Goal: Task Accomplishment & Management: Manage account settings

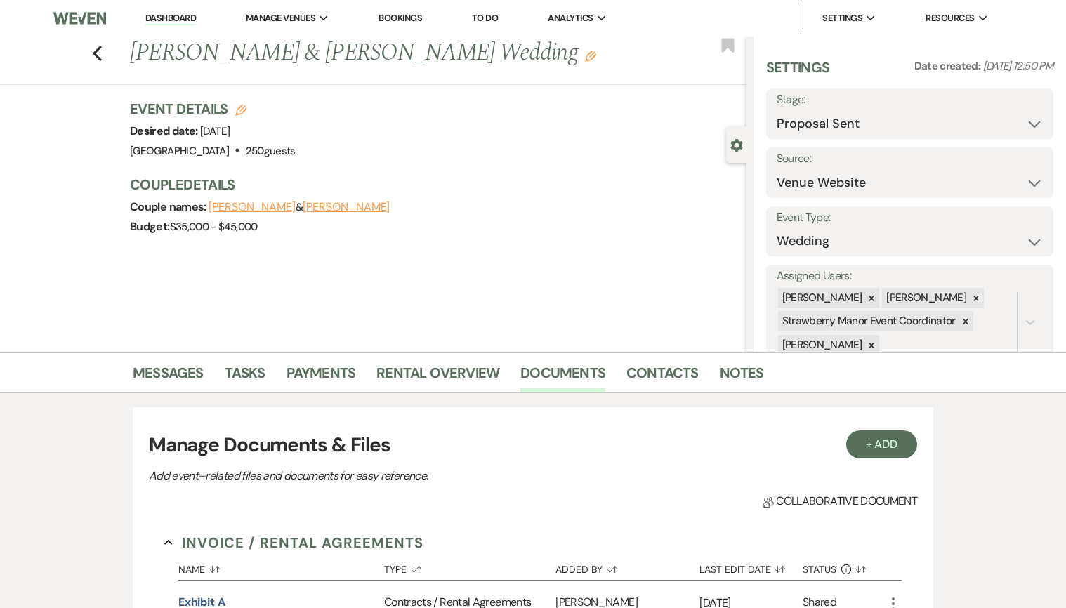
select select "6"
select select "5"
click at [1001, 134] on select "Inquiry Follow Up Tour Requested Tour Confirmed Toured Proposal Sent Booked Lost" at bounding box center [910, 123] width 266 height 27
select select "7"
click at [777, 110] on select "Inquiry Follow Up Tour Requested Tour Confirmed Toured Proposal Sent Booked Lost" at bounding box center [910, 123] width 266 height 27
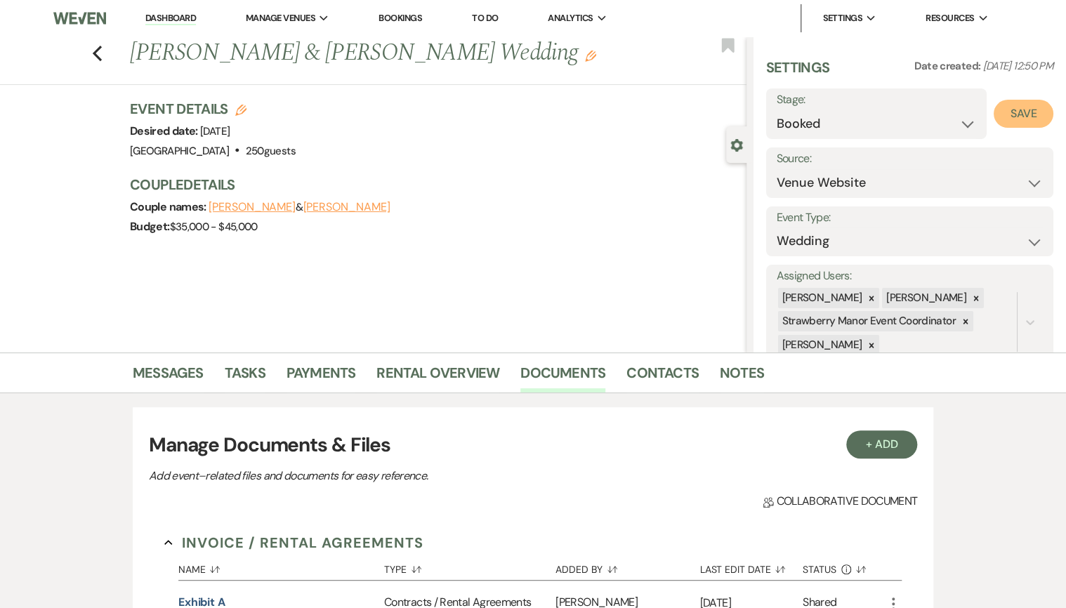
click at [1017, 107] on button "Save" at bounding box center [1024, 114] width 60 height 28
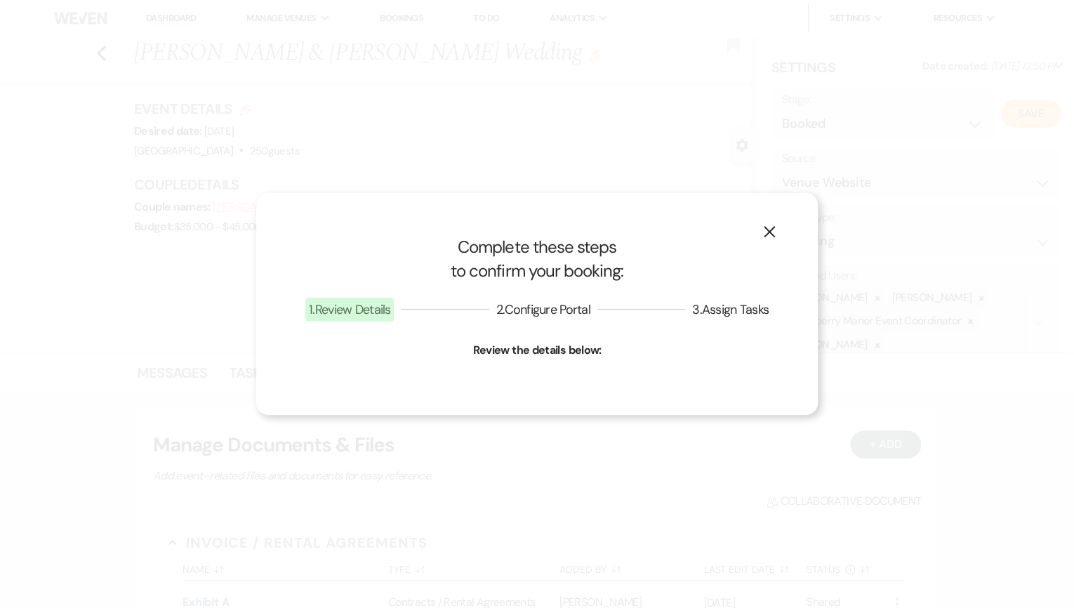
select select "1"
select select "597"
select select "false"
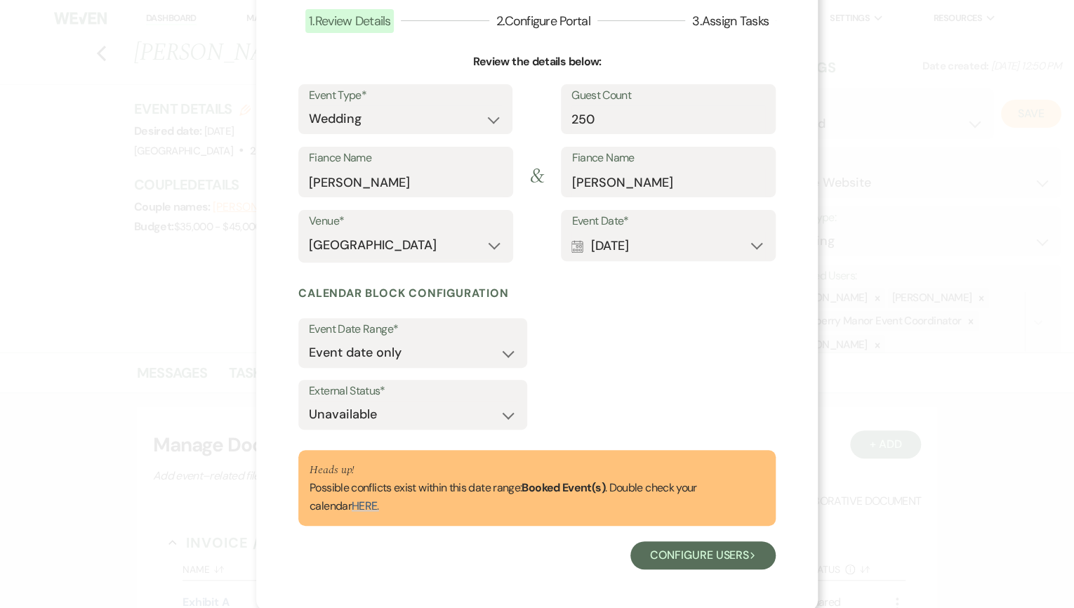
scroll to position [99, 0]
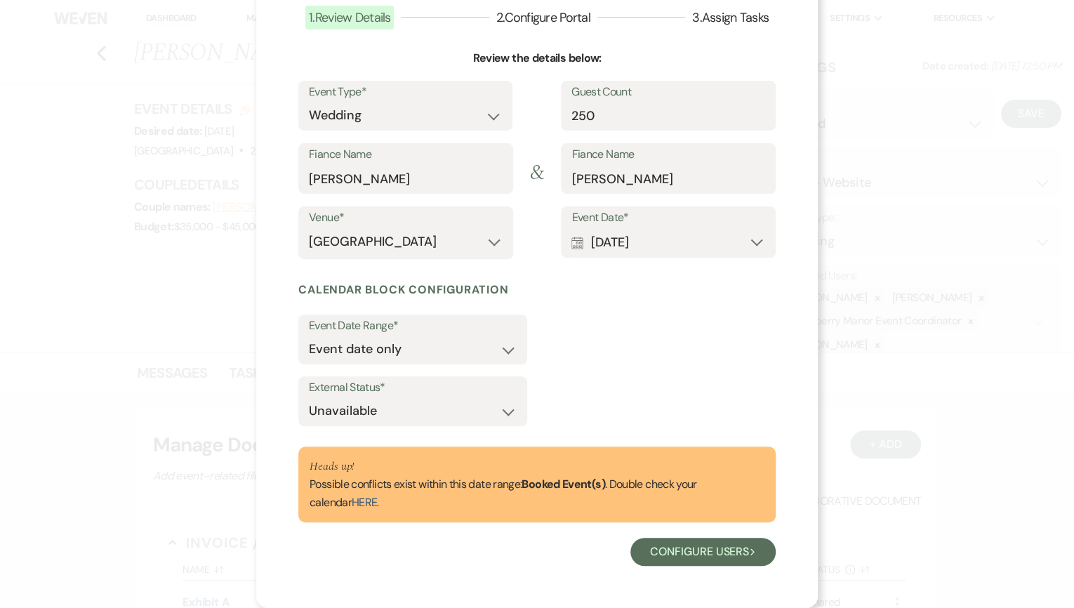
click at [352, 500] on link "HERE." at bounding box center [365, 502] width 27 height 15
click at [717, 544] on button "Configure users Next" at bounding box center [703, 552] width 145 height 28
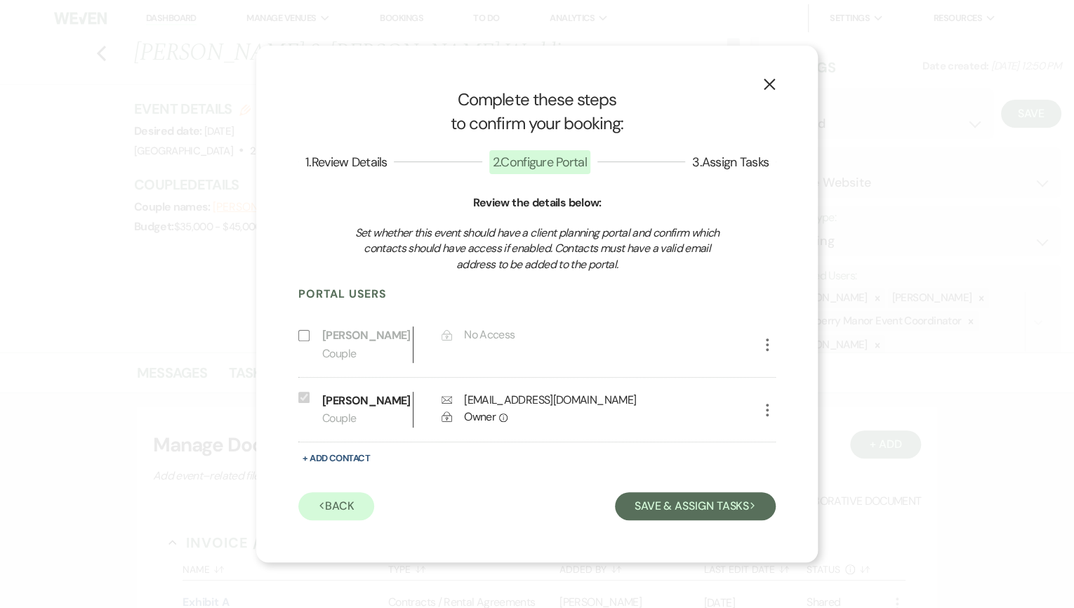
scroll to position [0, 0]
click at [668, 520] on button "Save & Assign Tasks Next" at bounding box center [695, 506] width 161 height 28
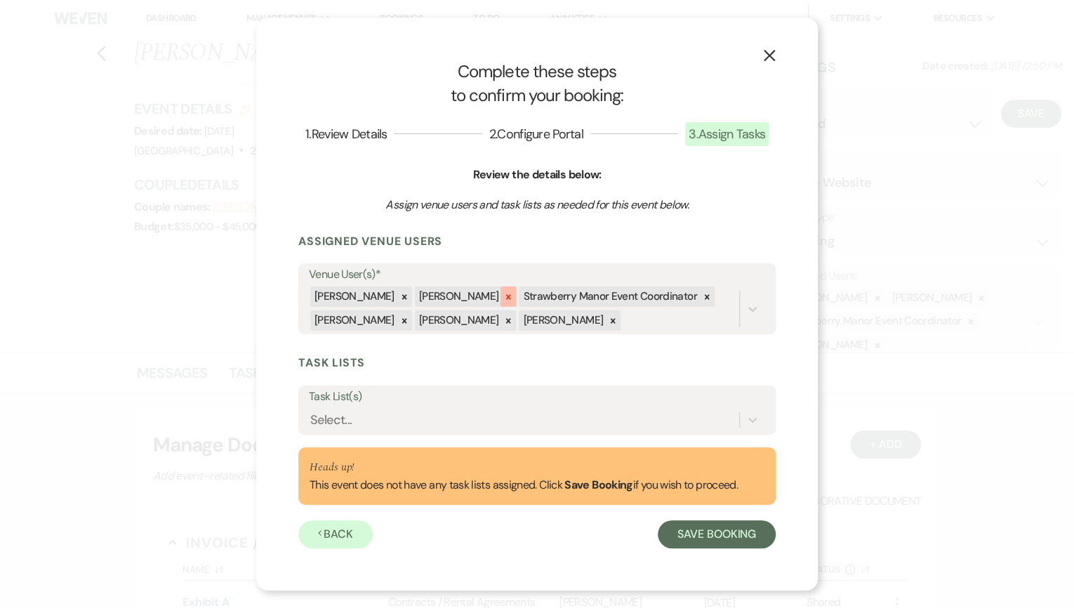
click at [504, 295] on icon at bounding box center [509, 297] width 10 height 10
click at [598, 294] on icon at bounding box center [603, 297] width 10 height 10
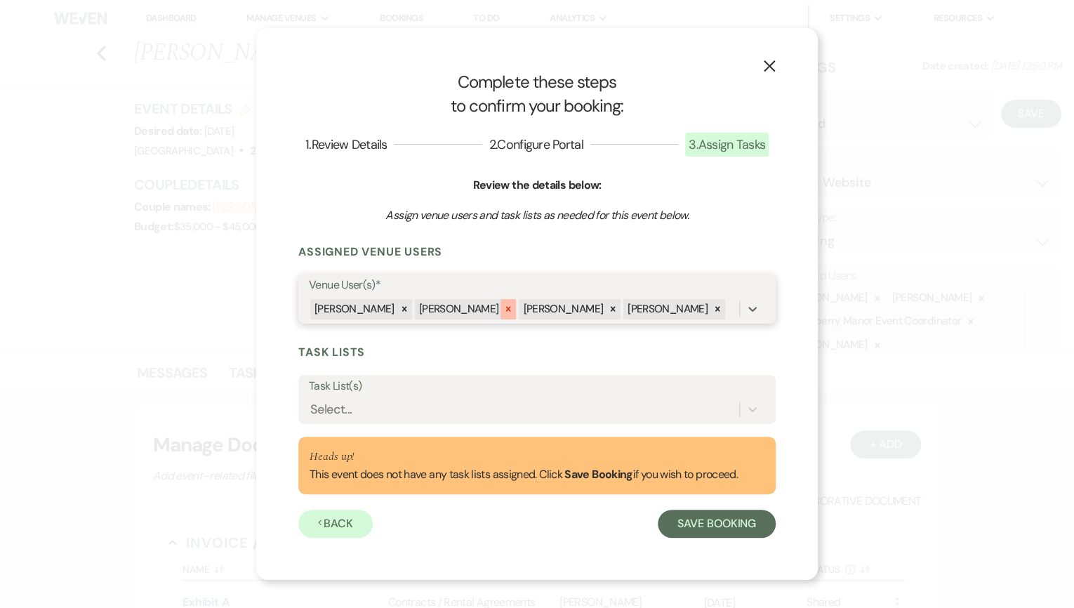
click at [504, 306] on icon at bounding box center [509, 309] width 10 height 10
click at [501, 306] on div at bounding box center [508, 309] width 15 height 20
click at [504, 308] on icon at bounding box center [509, 309] width 10 height 10
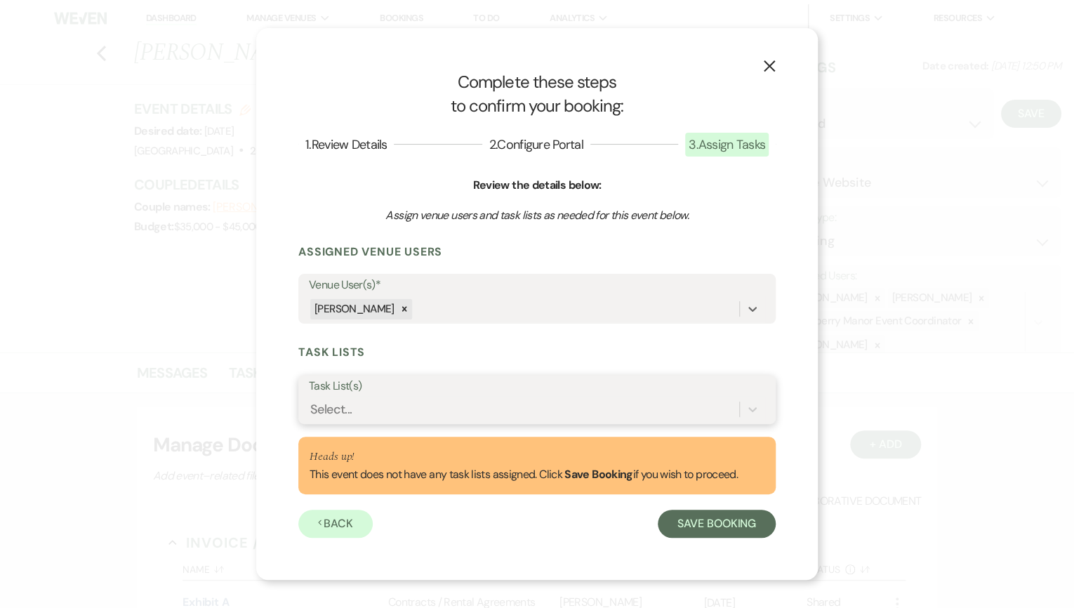
click at [411, 413] on div "Select..." at bounding box center [524, 409] width 430 height 25
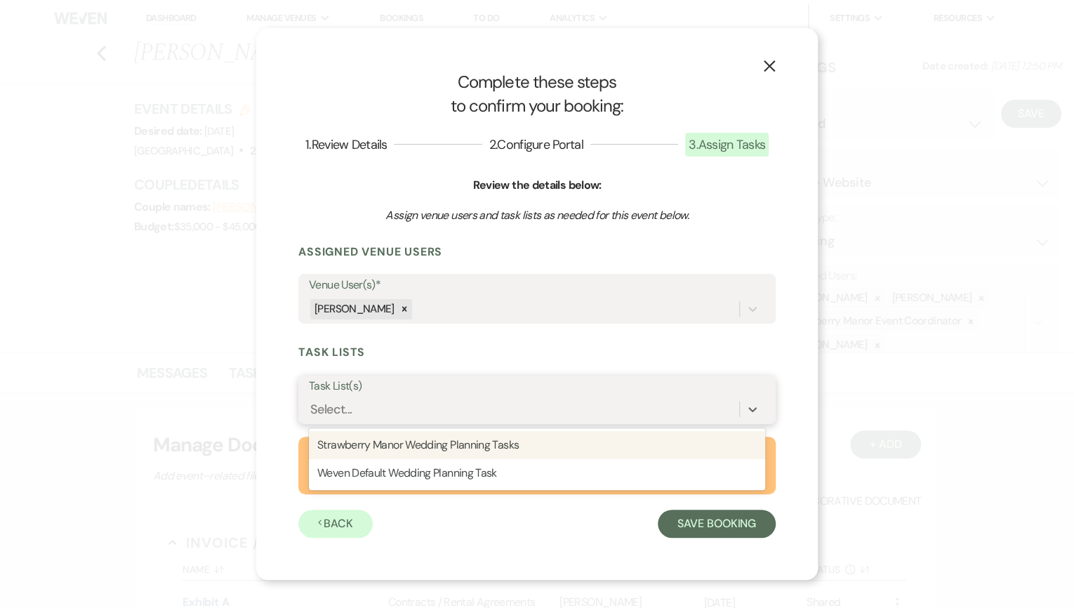
drag, startPoint x: 407, startPoint y: 457, endPoint x: 423, endPoint y: 333, distance: 125.3
click at [423, 333] on form "Assigned Venue Users Venue User(s)* [PERSON_NAME] Task Lists Task List(s) optio…" at bounding box center [537, 391] width 478 height 294
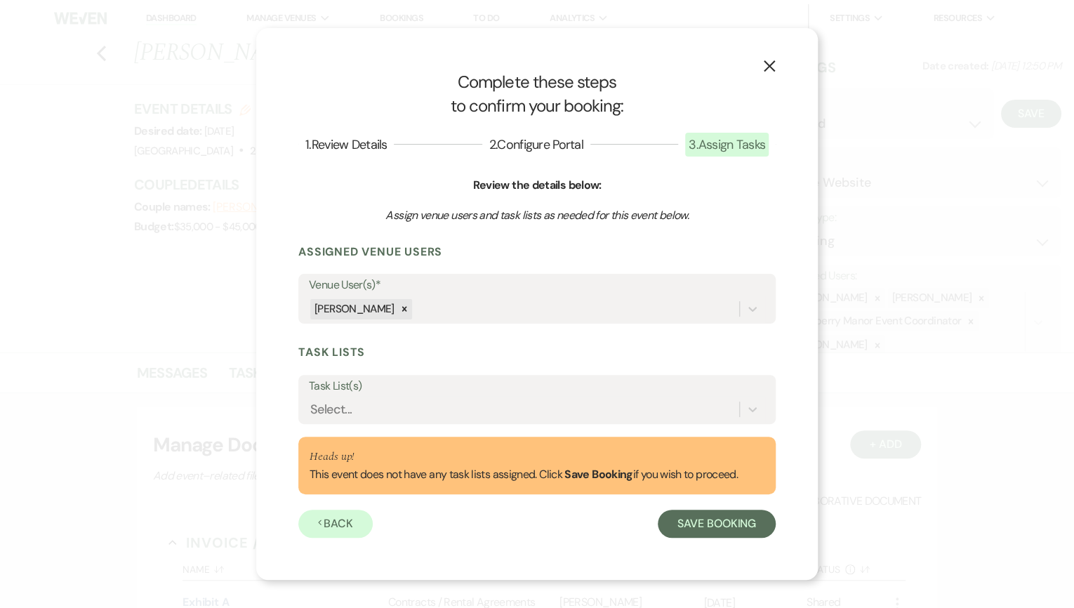
click at [423, 333] on form "Assigned Venue Users Venue User(s)* [PERSON_NAME] Task Lists Task List(s) Selec…" at bounding box center [537, 391] width 478 height 294
click at [704, 518] on button "Save Booking" at bounding box center [717, 524] width 118 height 28
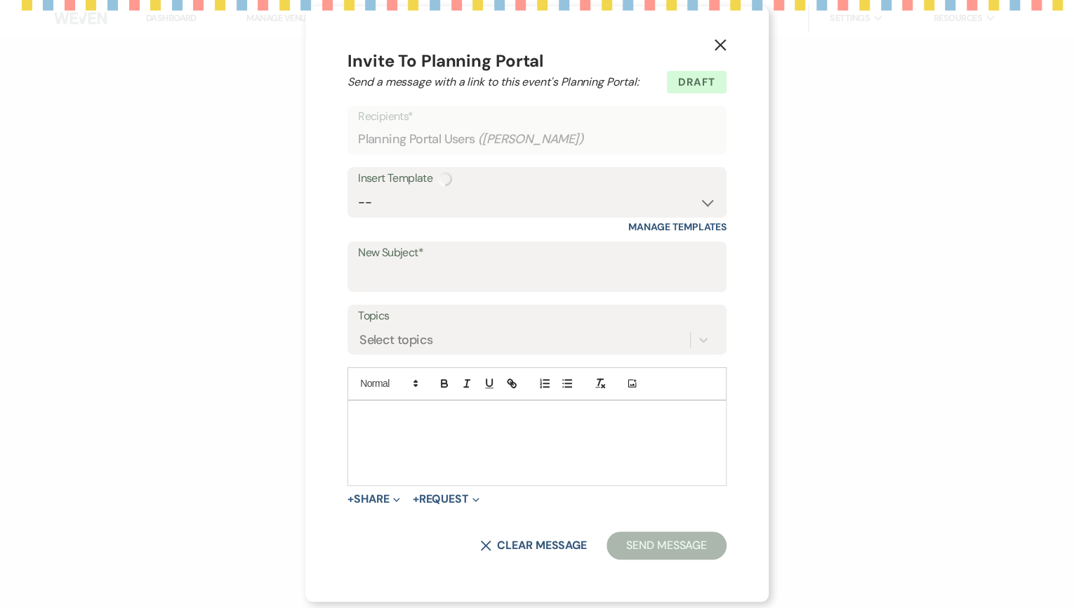
select select "14"
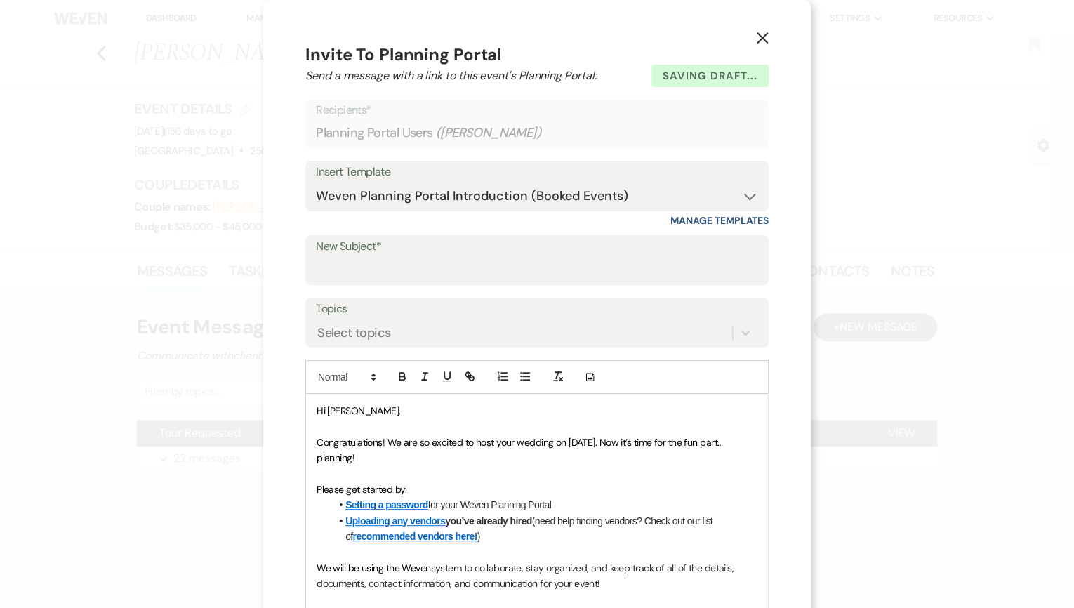
click at [760, 37] on use "button" at bounding box center [762, 37] width 11 height 11
